Goal: Information Seeking & Learning: Compare options

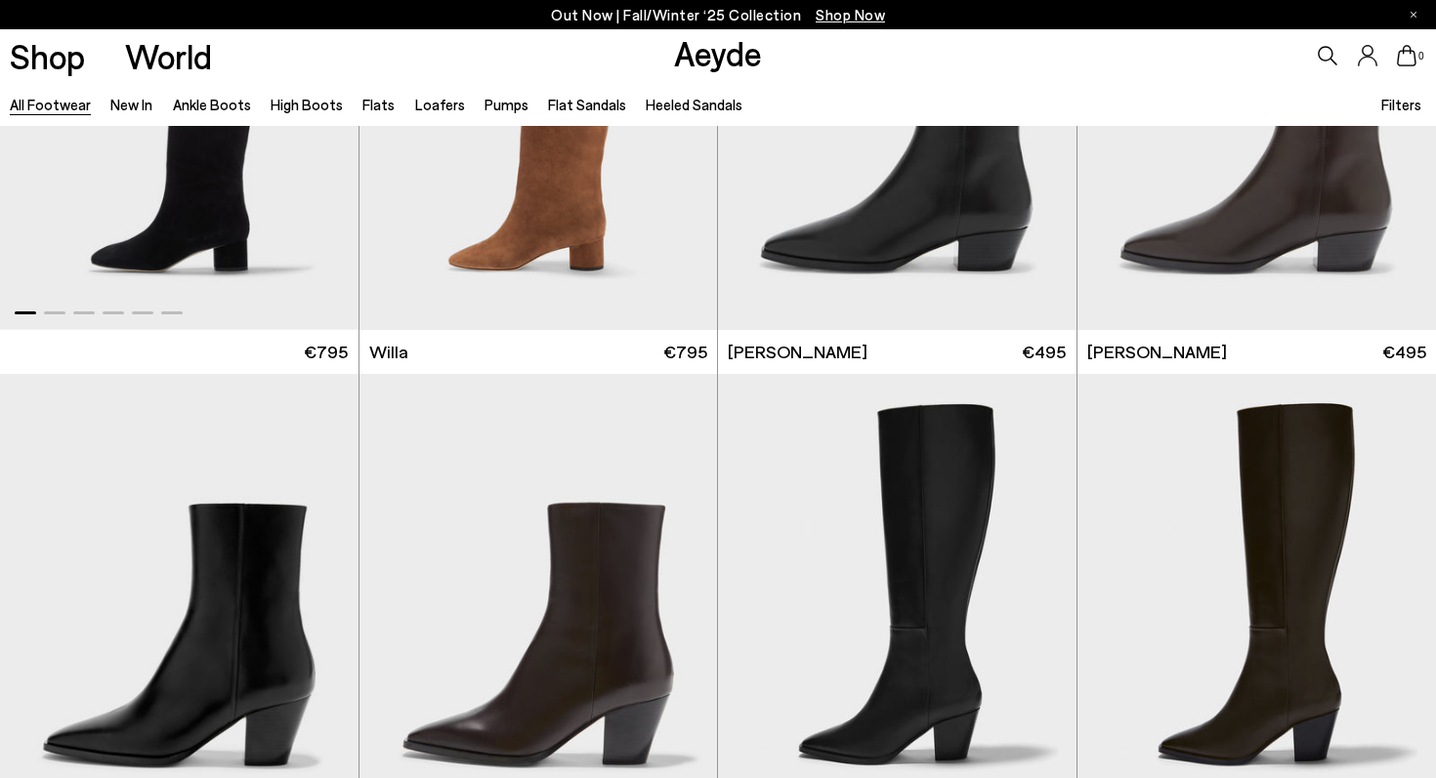
scroll to position [1630, 0]
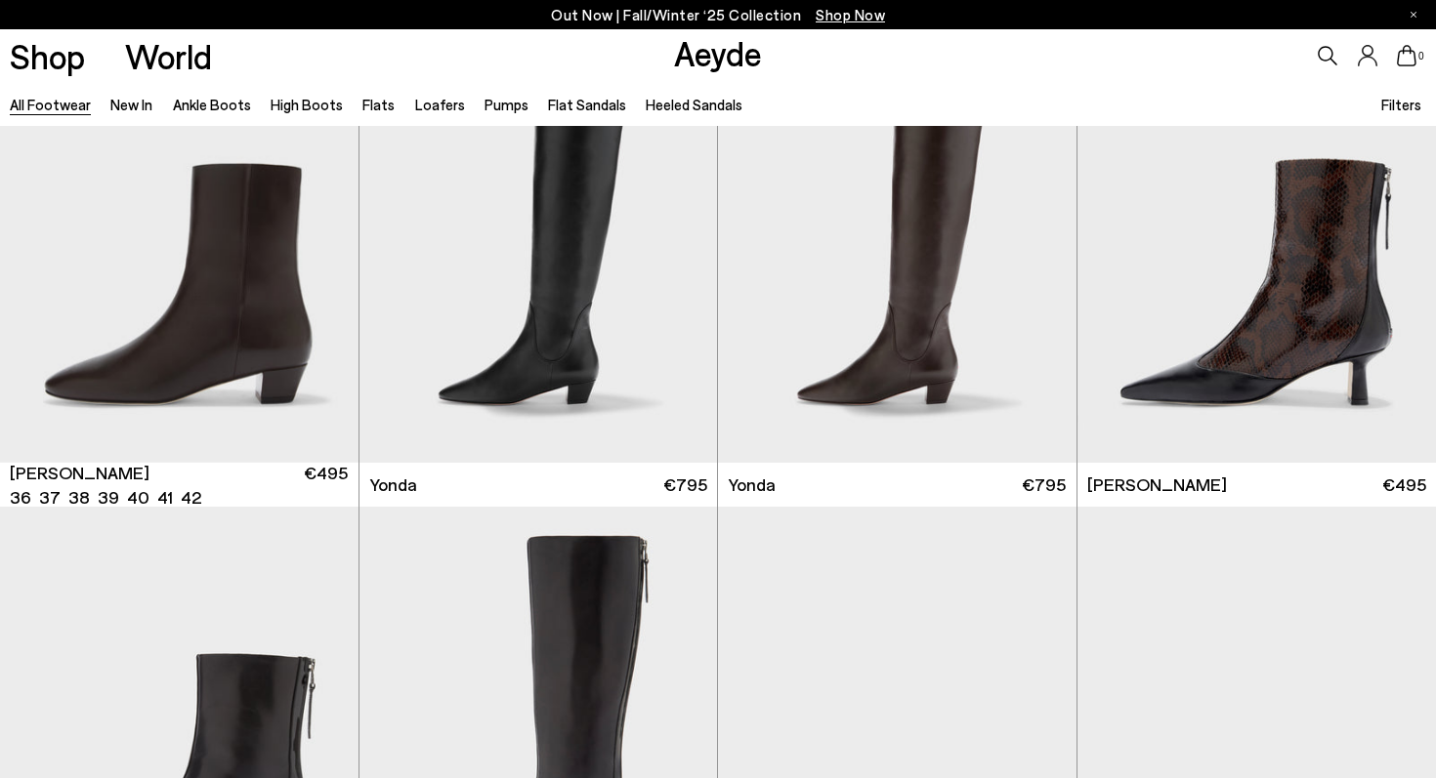
scroll to position [4636, 0]
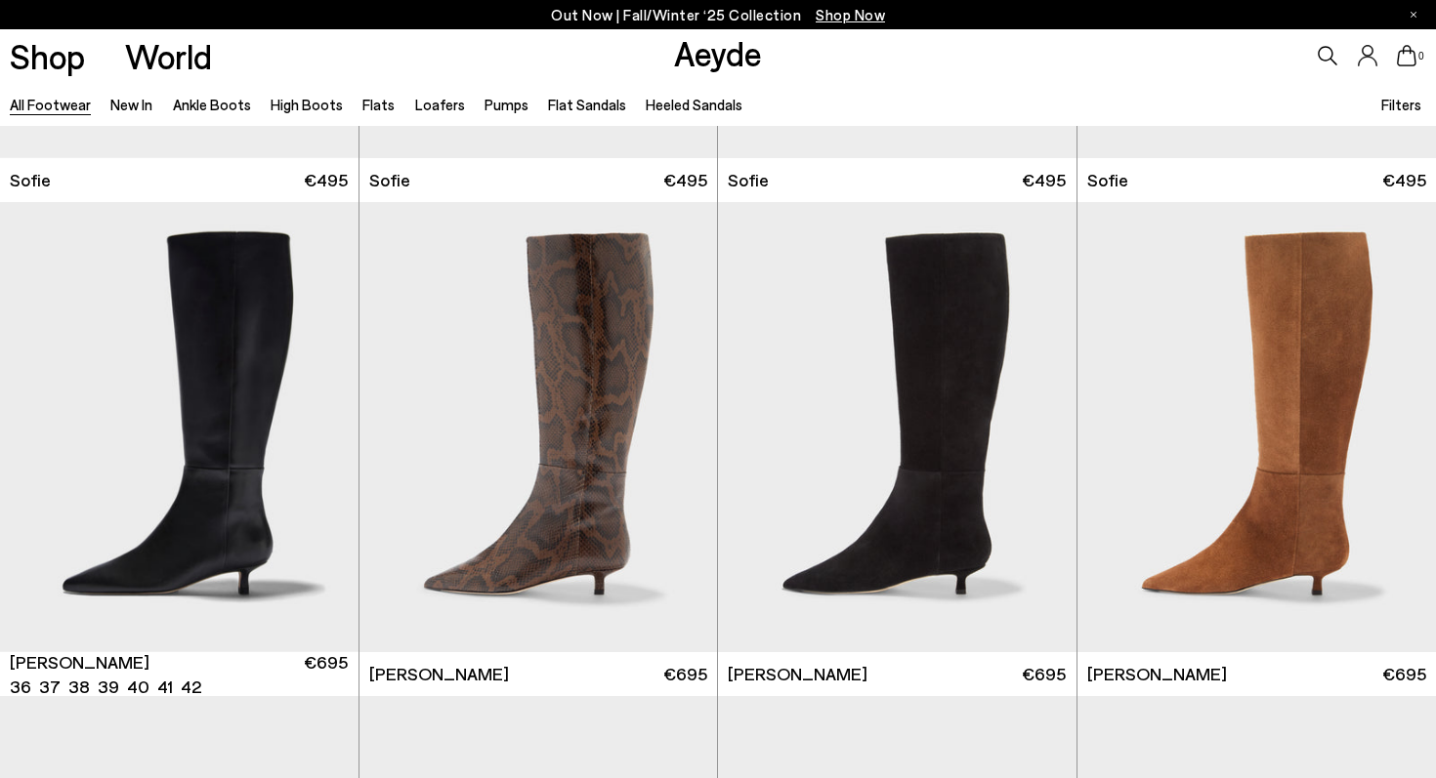
scroll to position [6894, 0]
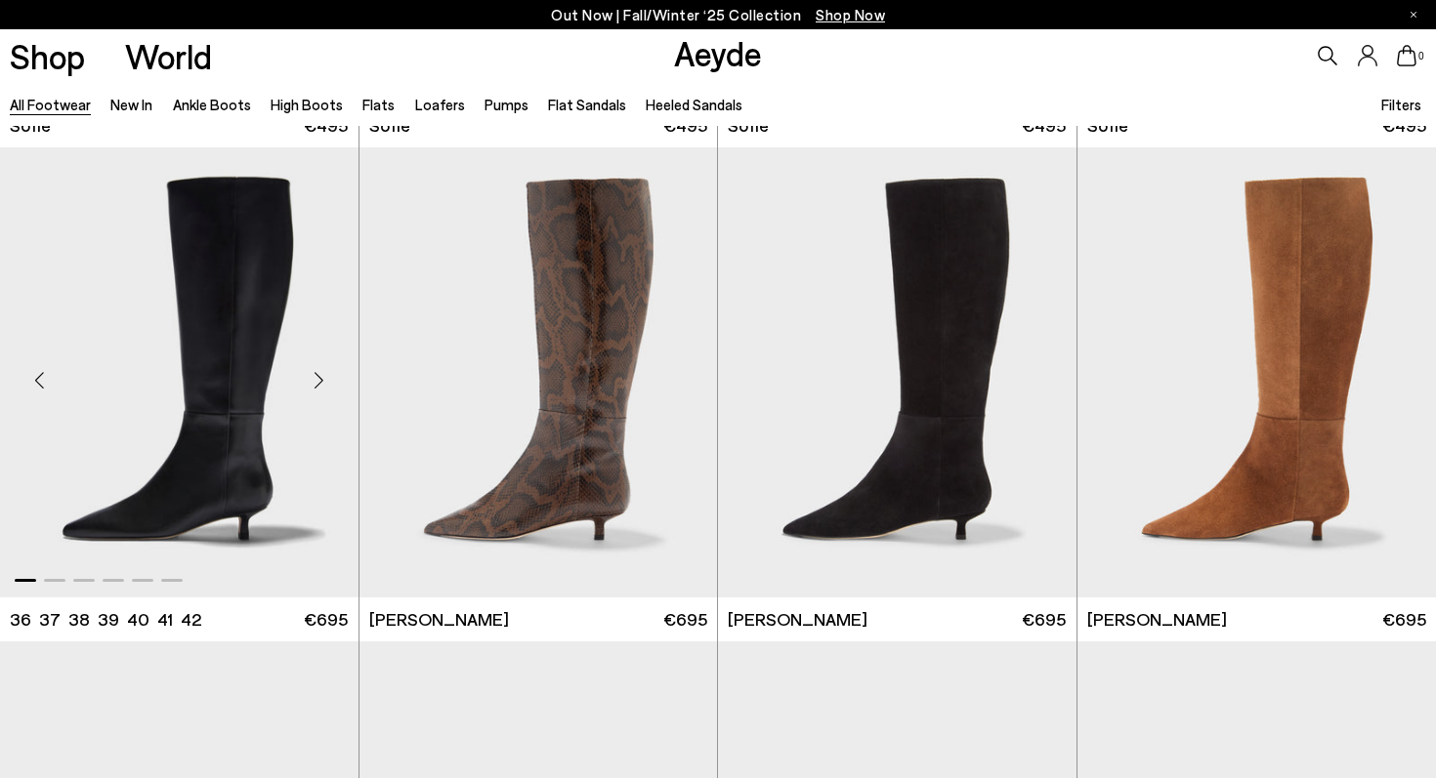
click at [313, 394] on div "Next slide" at bounding box center [319, 381] width 59 height 59
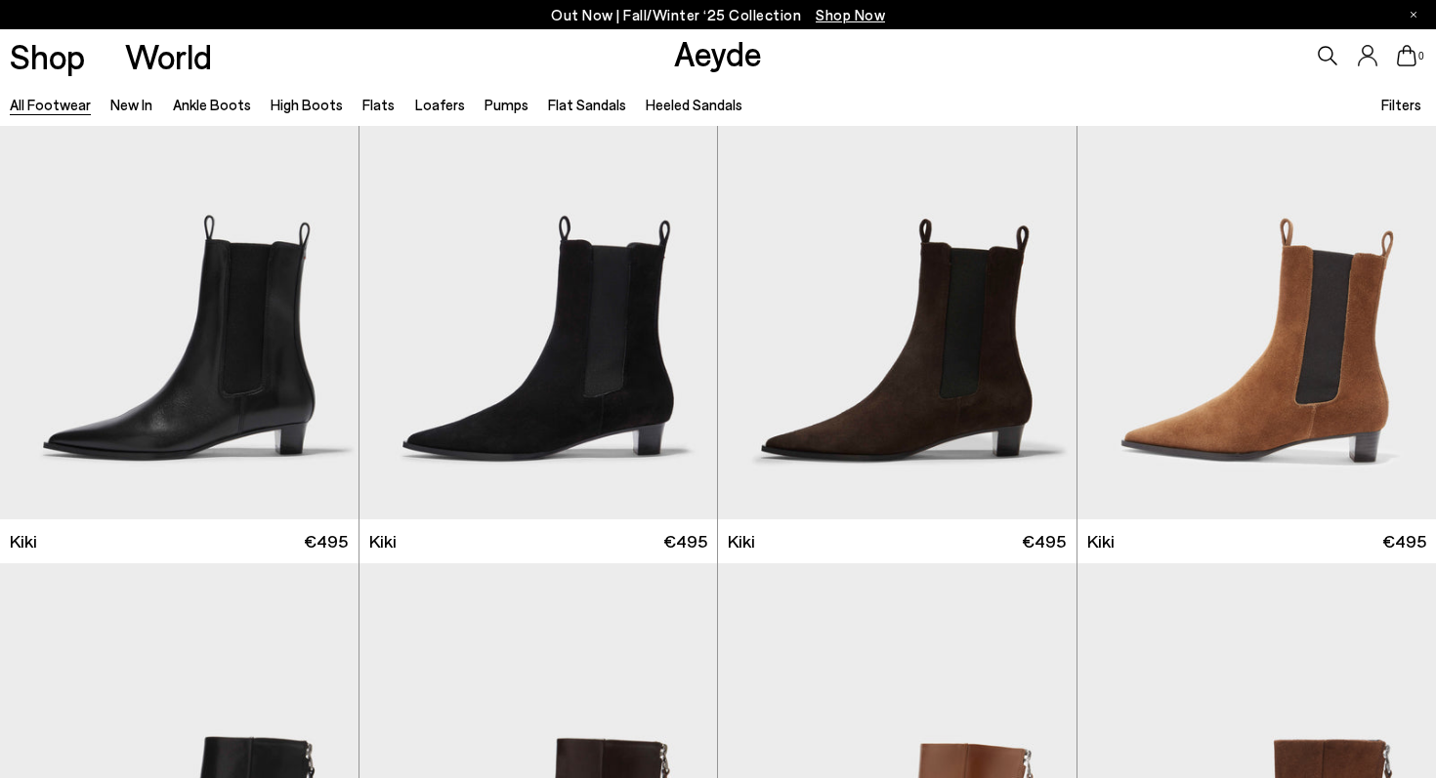
scroll to position [7488, 0]
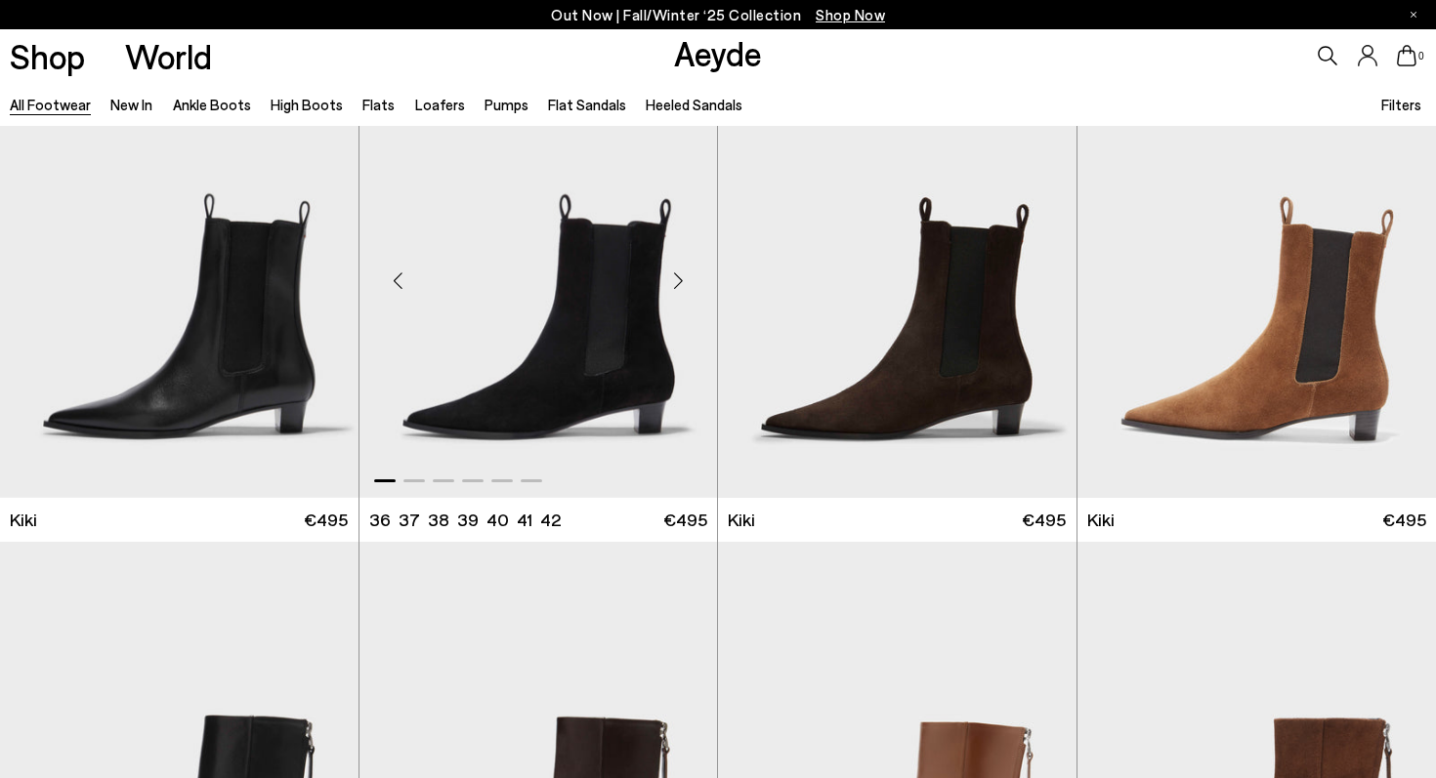
click at [679, 285] on div "Next slide" at bounding box center [677, 281] width 59 height 59
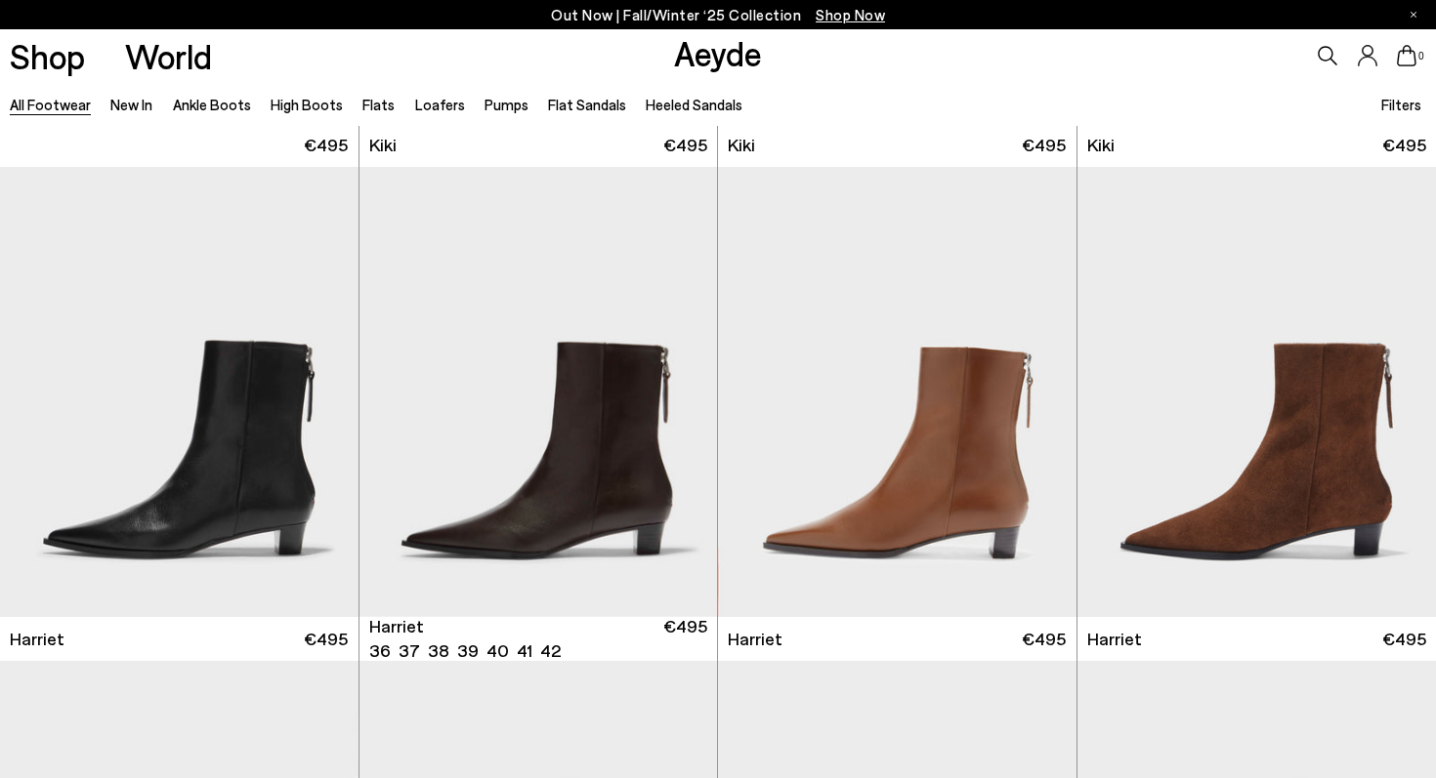
scroll to position [7873, 0]
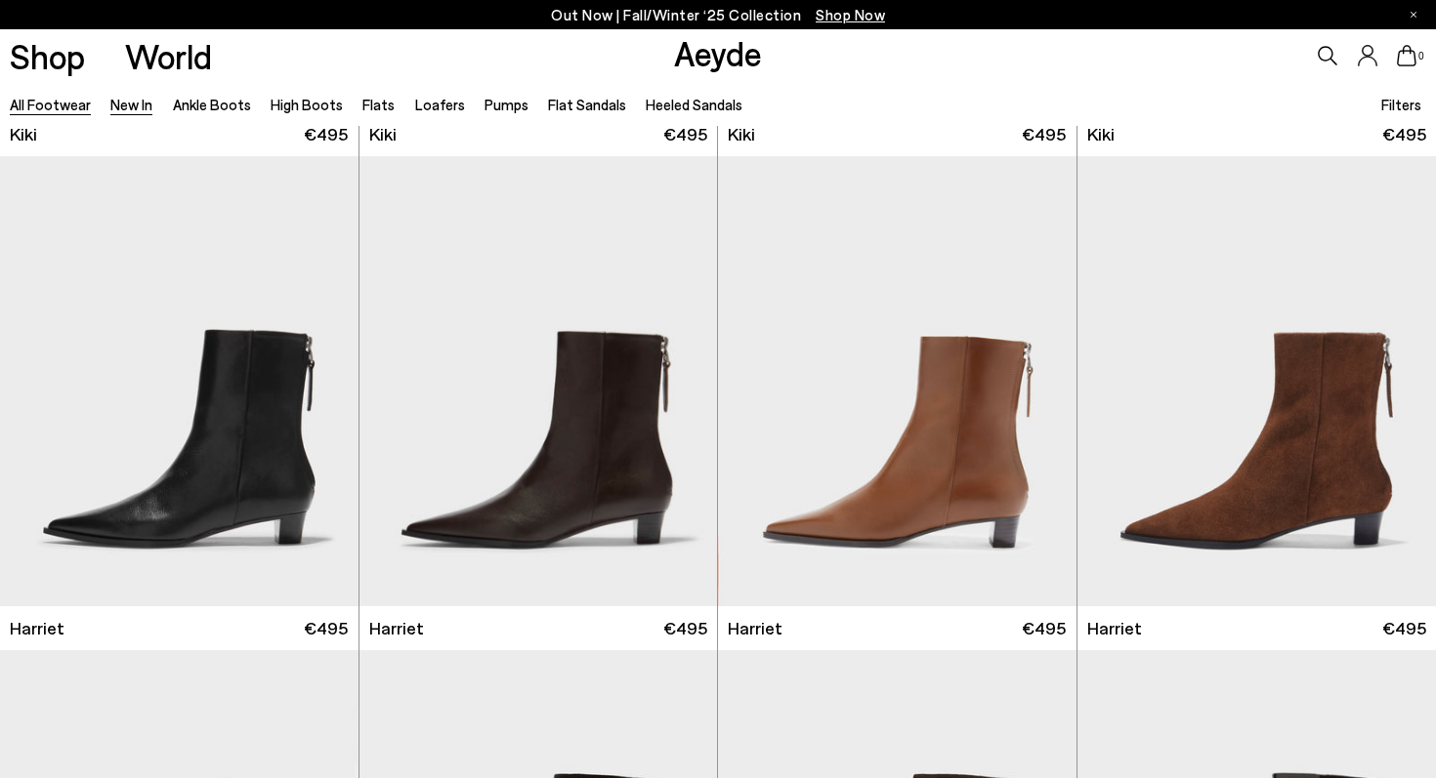
click at [125, 104] on link "New In" at bounding box center [131, 105] width 42 height 18
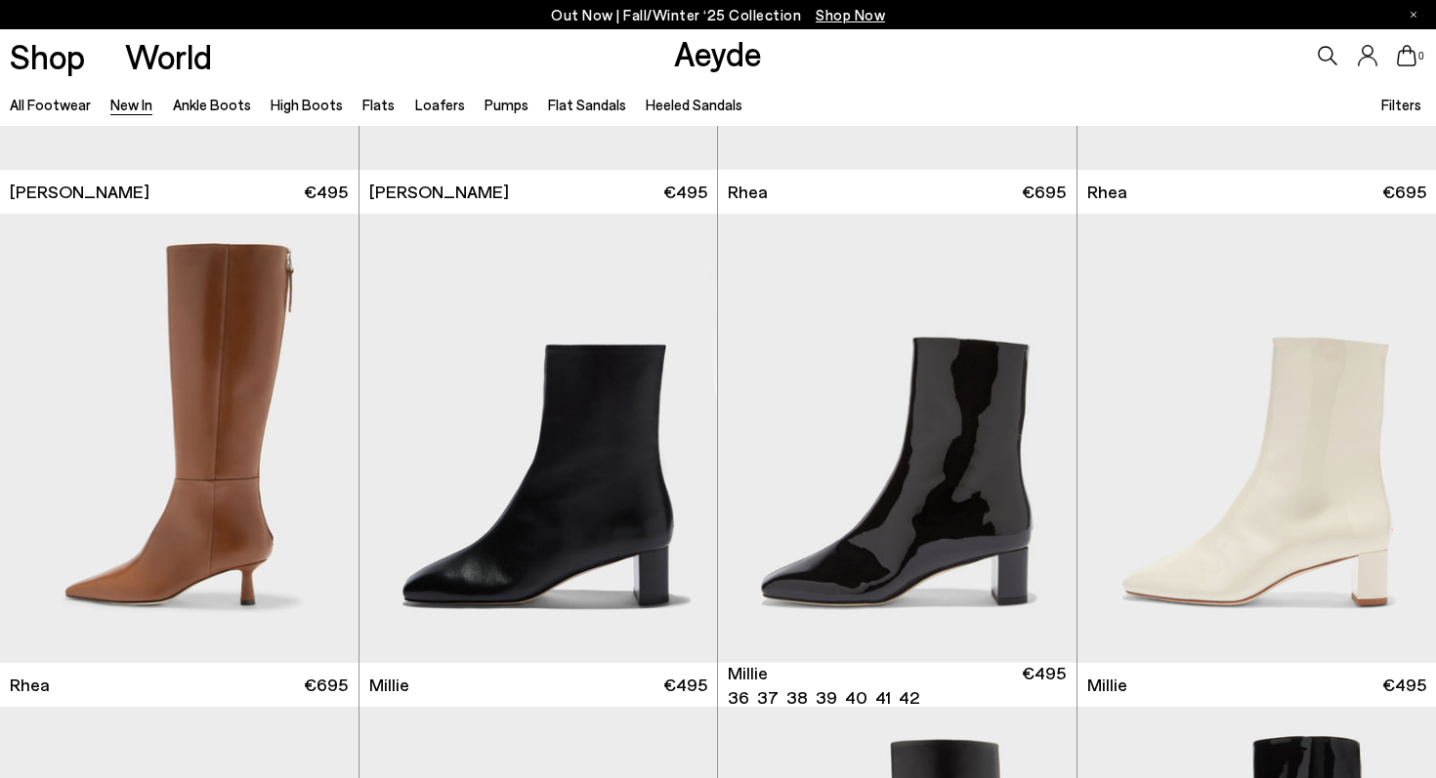
scroll to position [3867, 0]
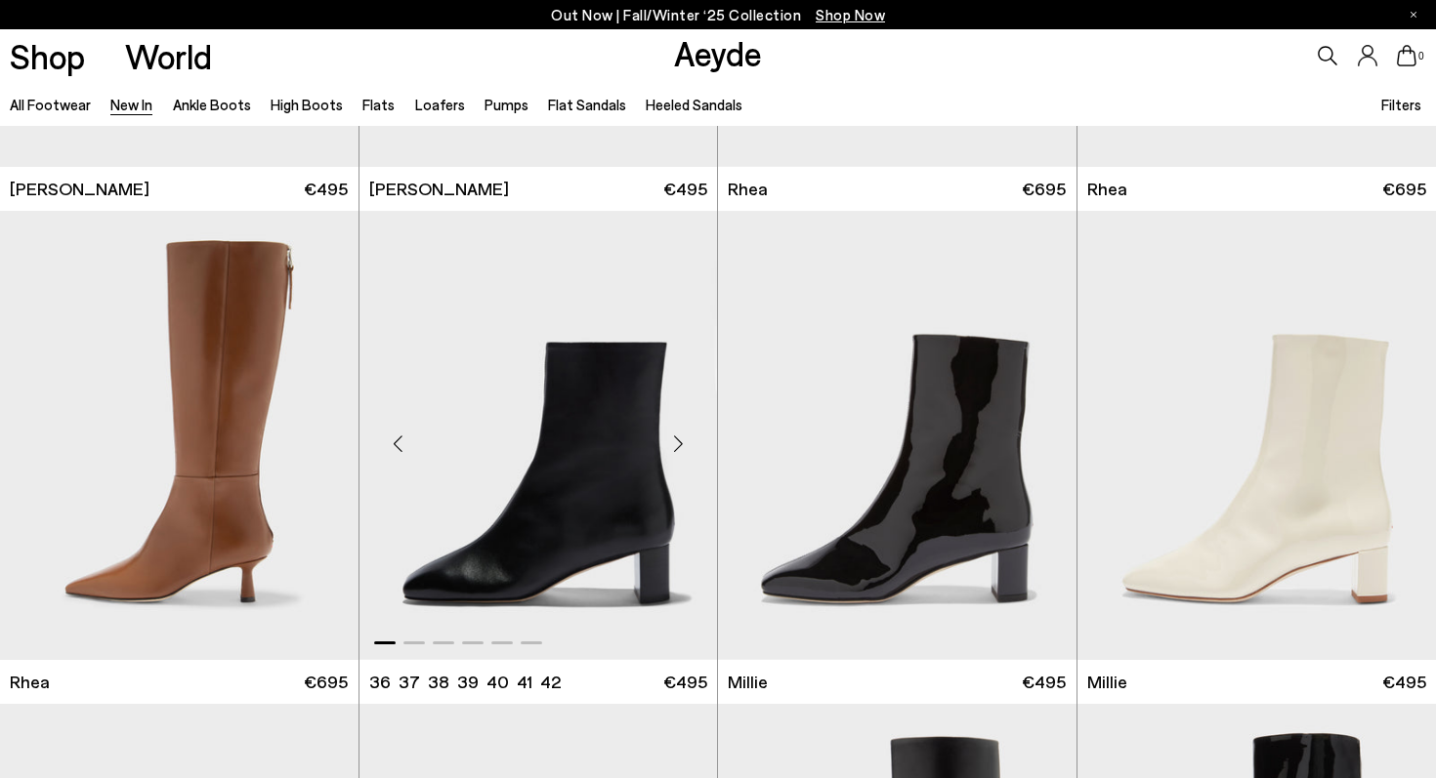
click at [682, 444] on div "Next slide" at bounding box center [677, 443] width 59 height 59
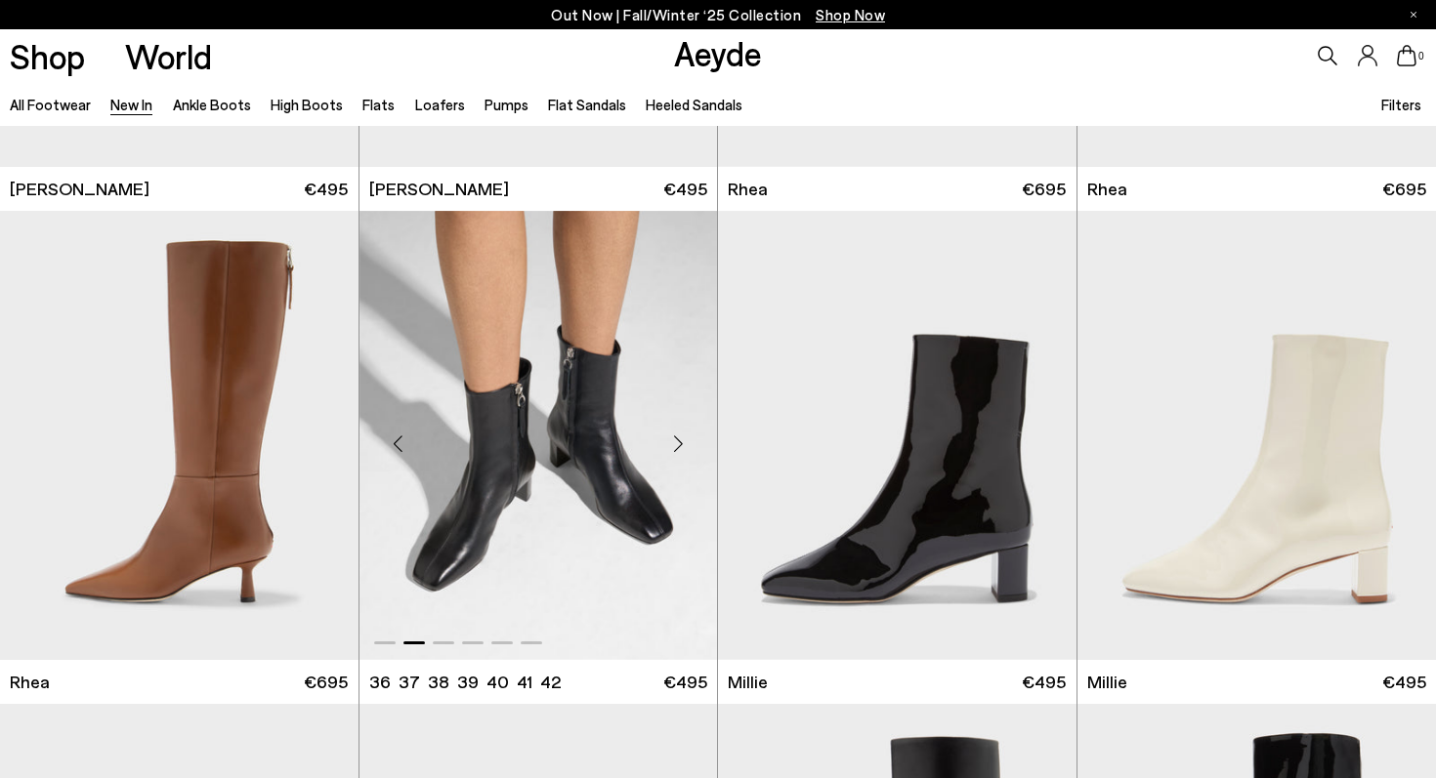
click at [682, 444] on div "Next slide" at bounding box center [677, 443] width 59 height 59
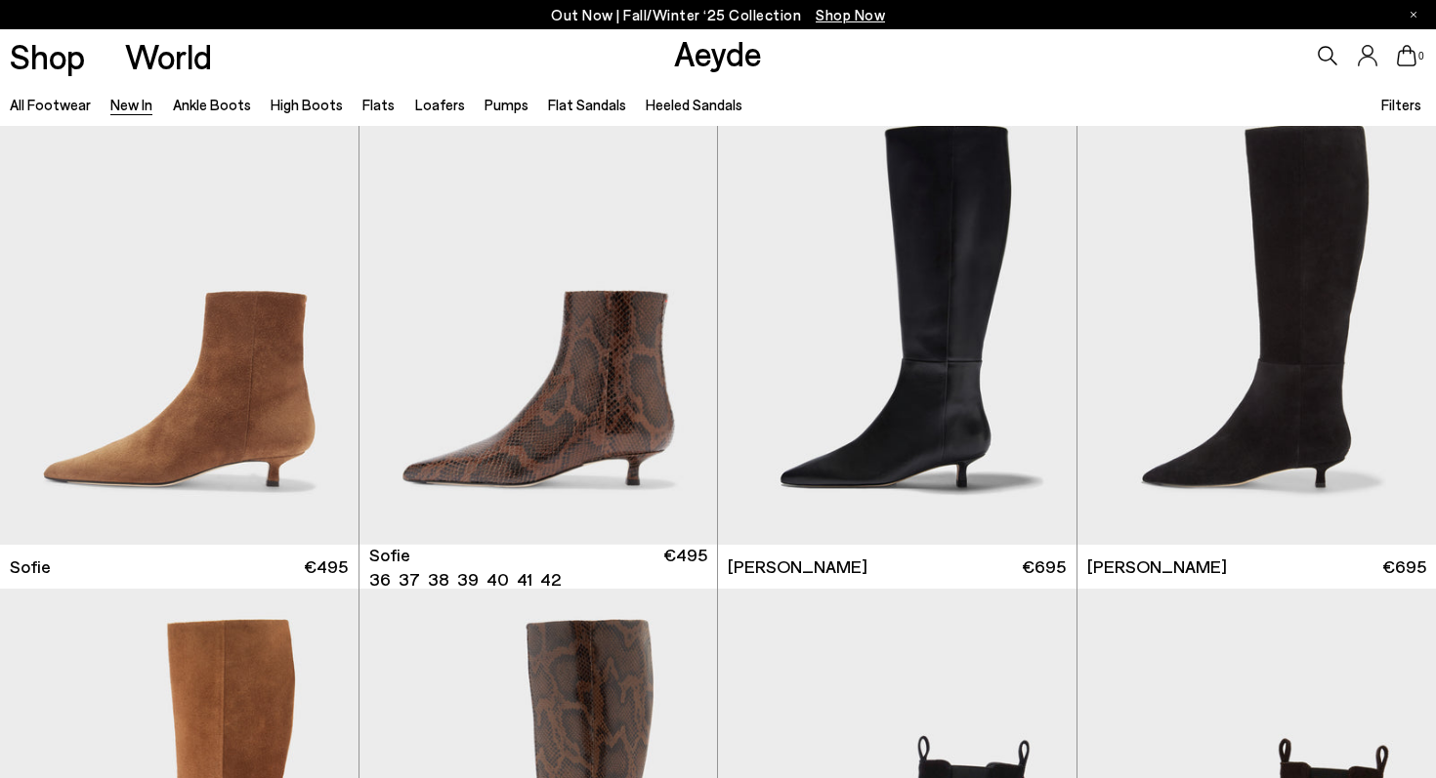
scroll to position [6507, 0]
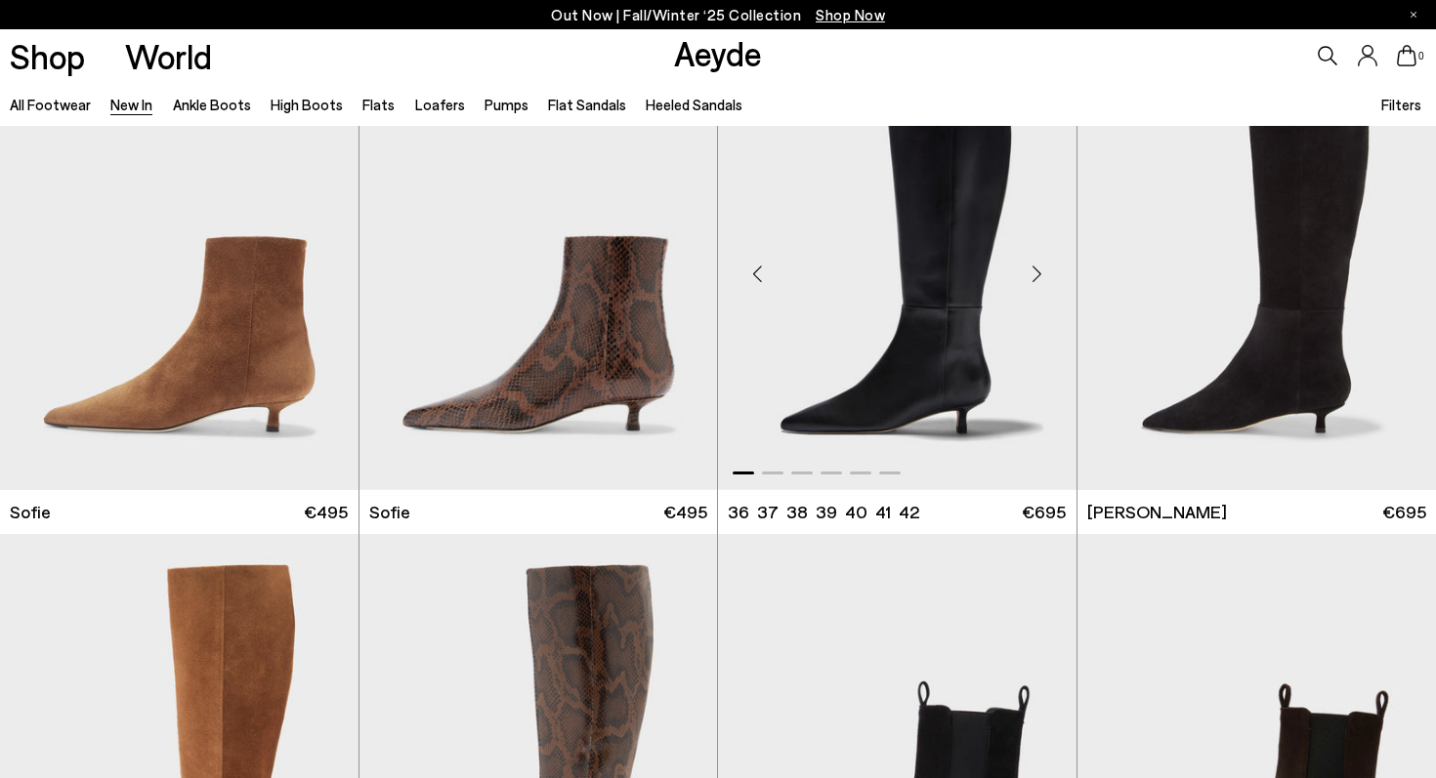
click at [1038, 271] on div "Next slide" at bounding box center [1037, 273] width 59 height 59
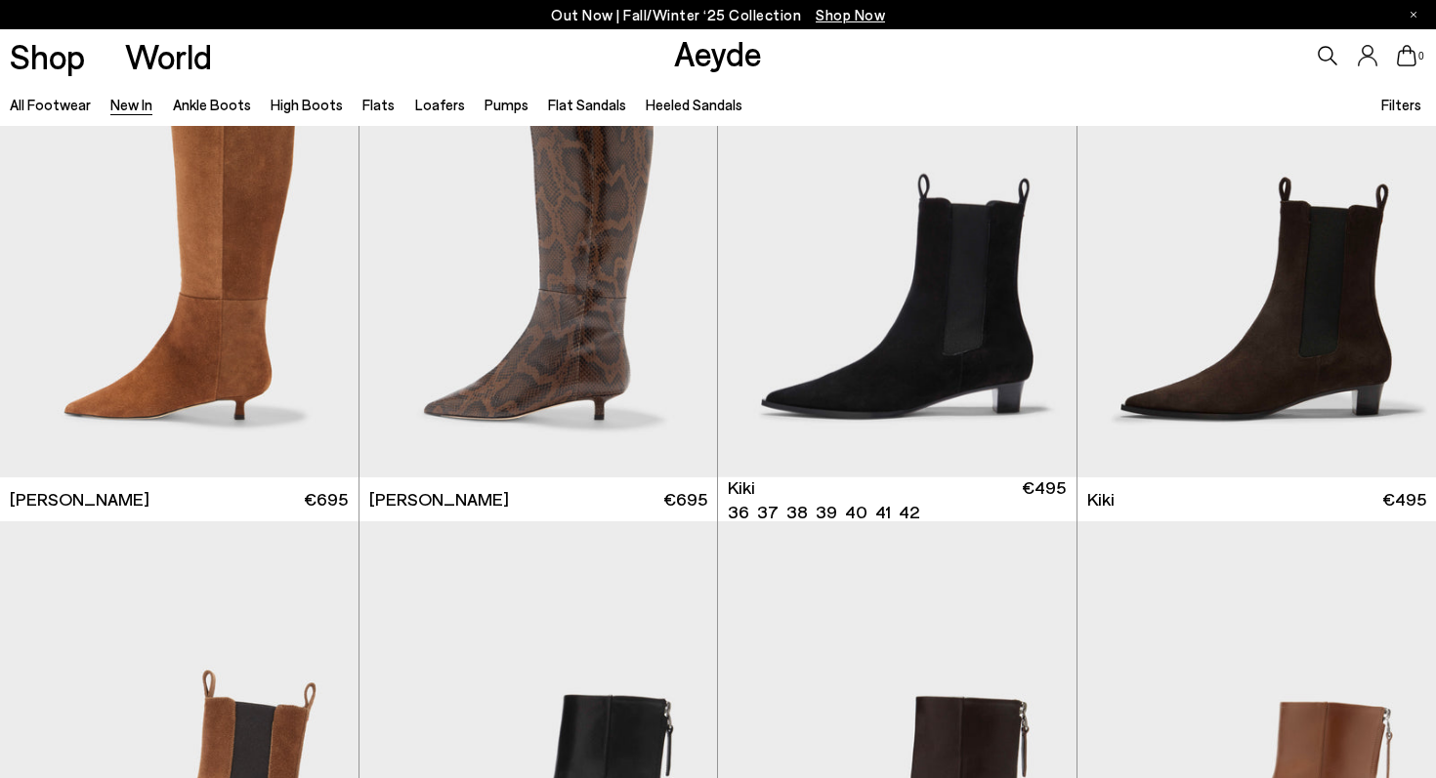
scroll to position [7078, 0]
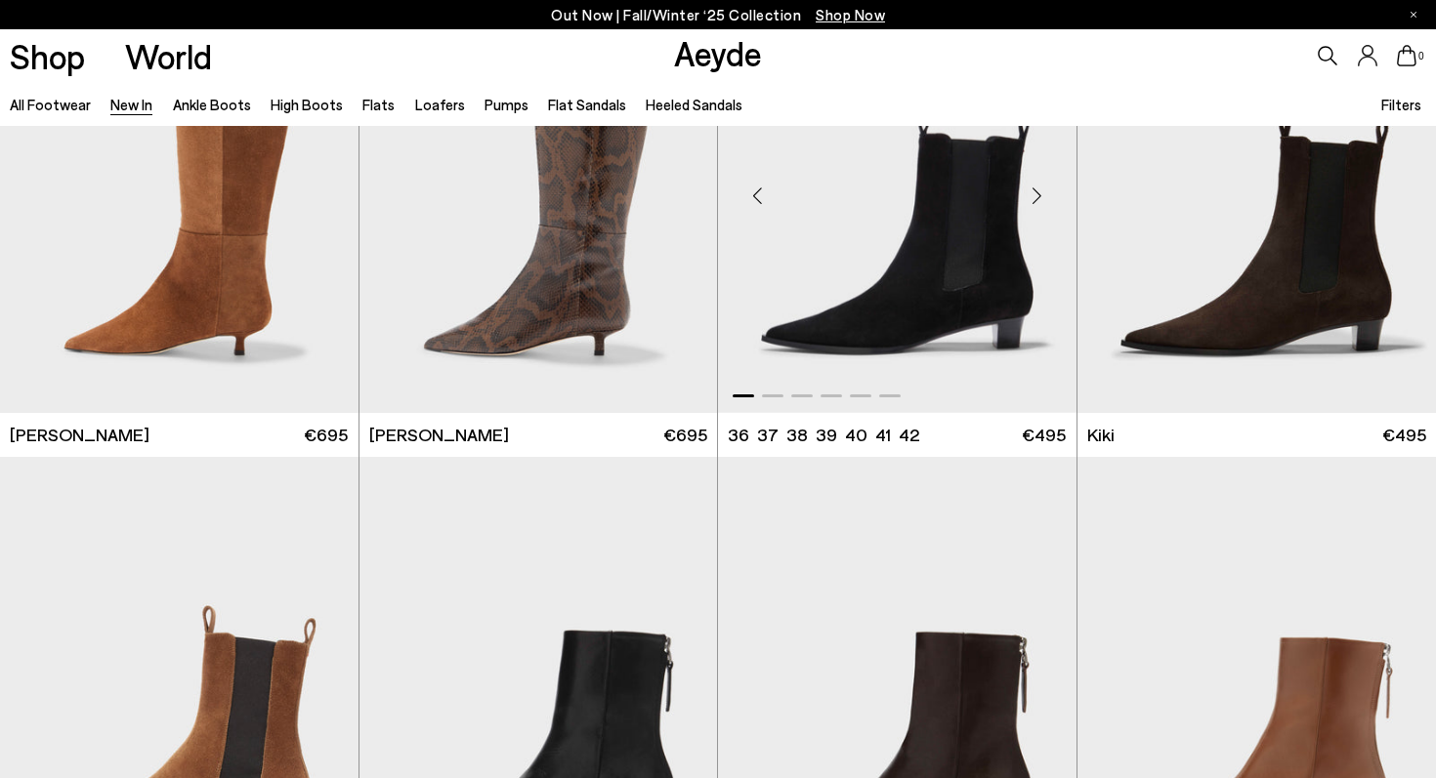
click at [1041, 197] on div "Next slide" at bounding box center [1037, 196] width 59 height 59
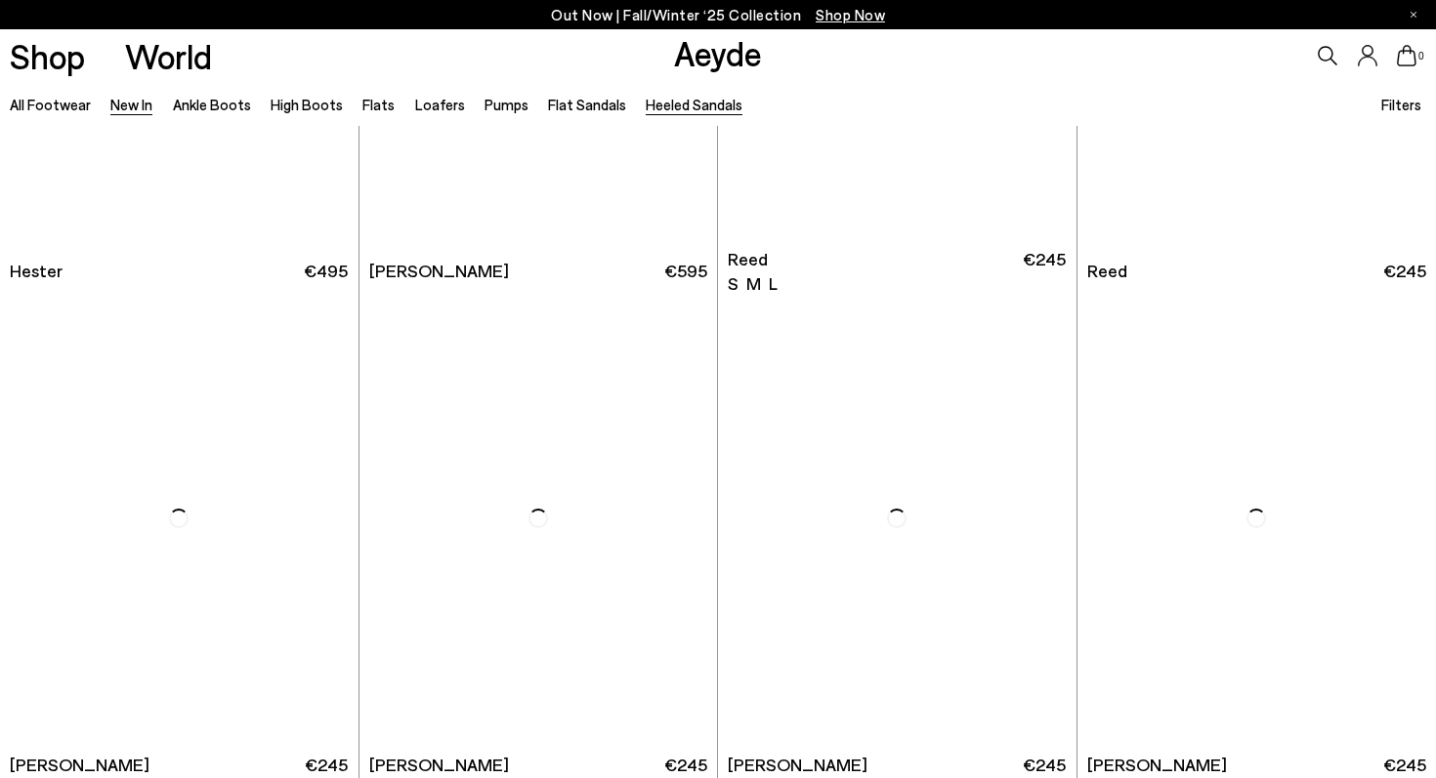
scroll to position [12220, 0]
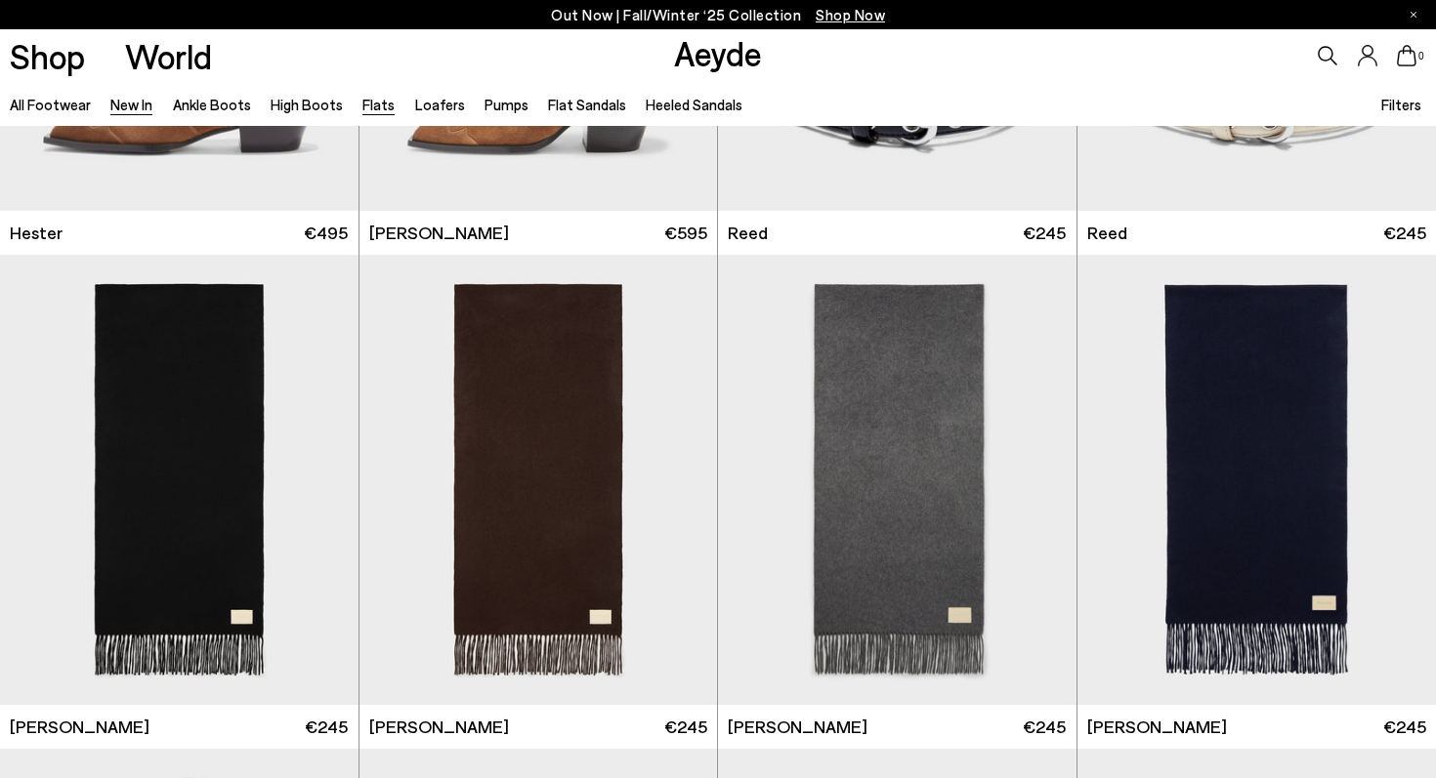
click at [383, 103] on link "Flats" at bounding box center [378, 105] width 32 height 18
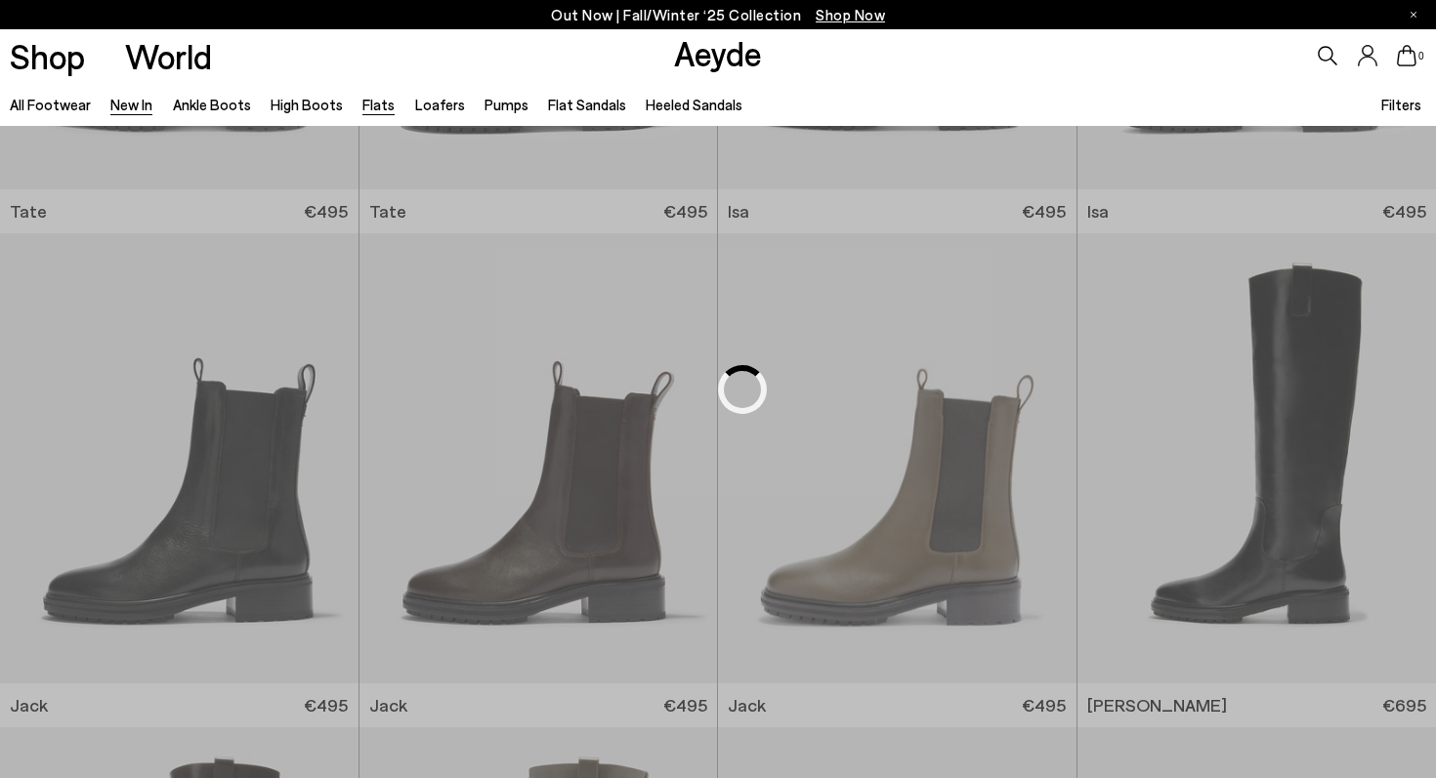
scroll to position [2948, 0]
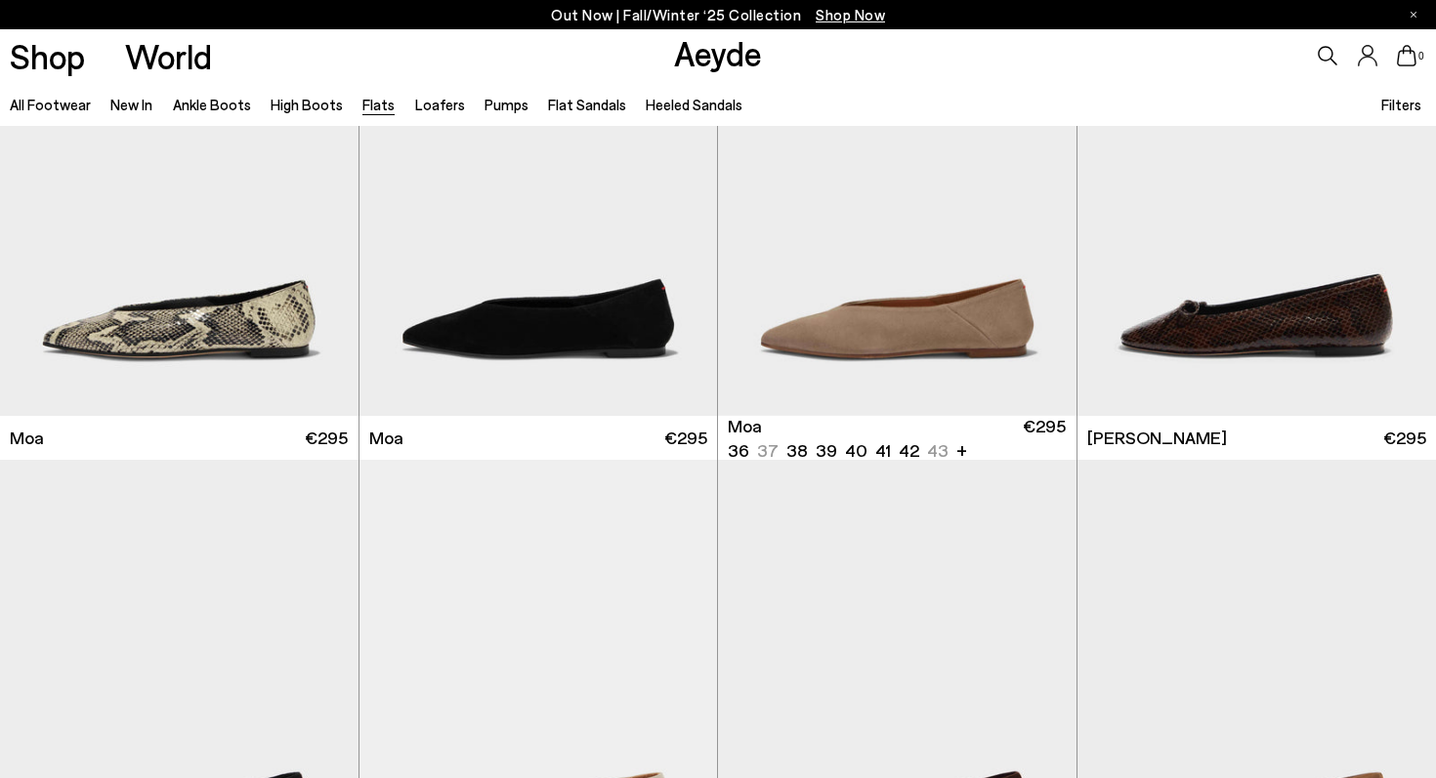
scroll to position [4118, 0]
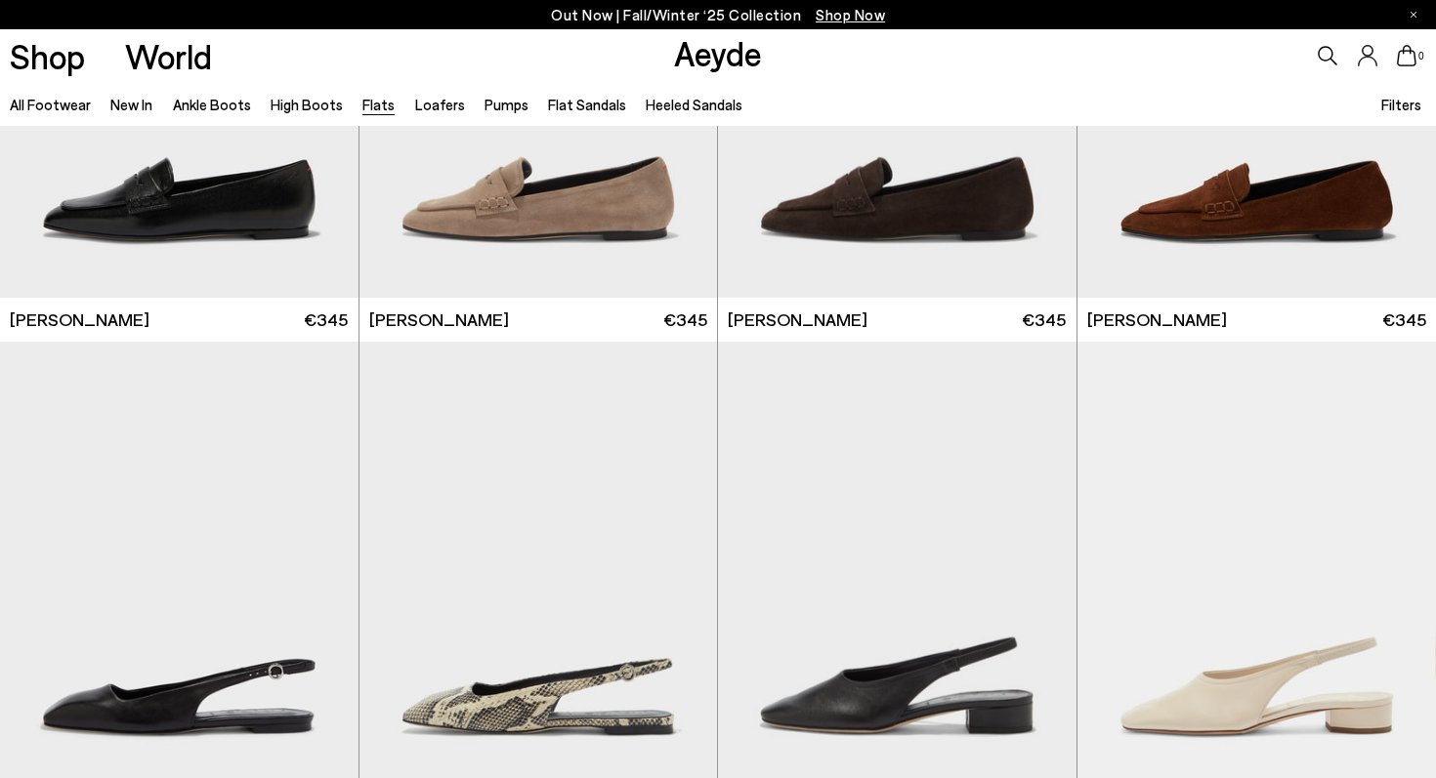
scroll to position [7619, 0]
